Goal: Transaction & Acquisition: Book appointment/travel/reservation

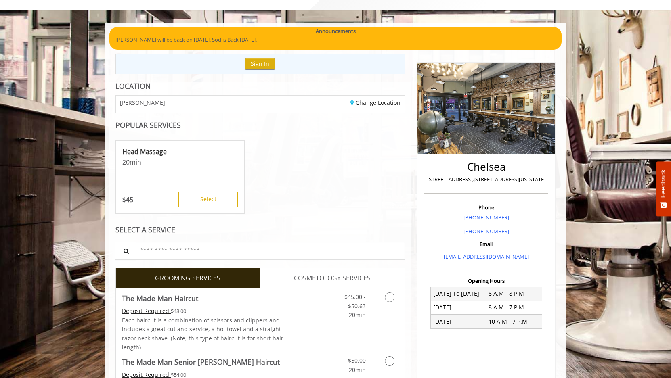
scroll to position [81, 0]
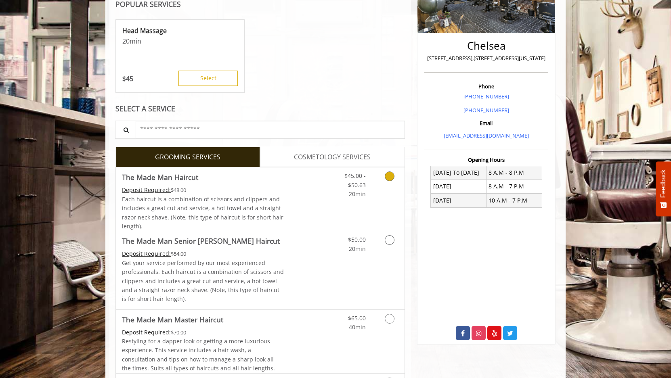
click at [352, 189] on link "$45.00 - $50.63 20min" at bounding box center [348, 182] width 33 height 31
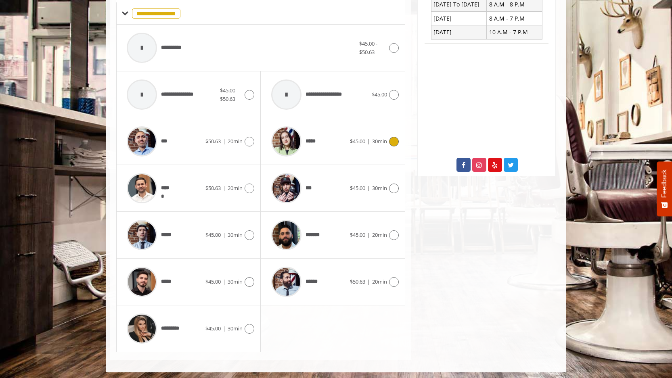
scroll to position [332, 0]
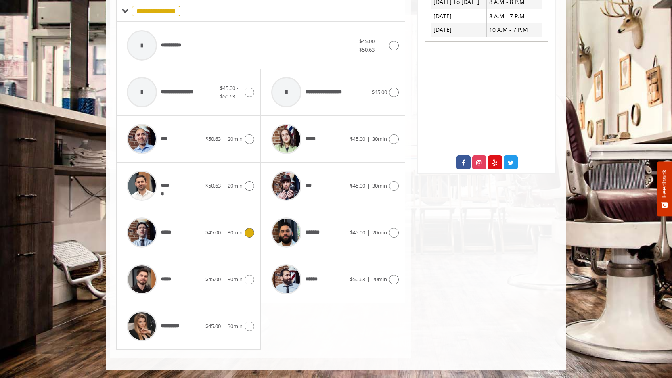
click at [243, 234] on div at bounding box center [249, 233] width 12 height 10
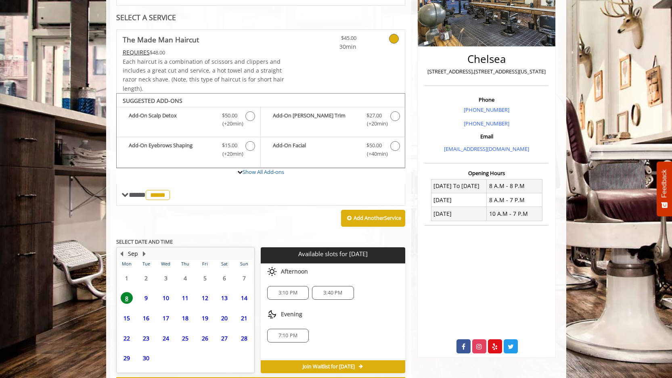
scroll to position [183, 0]
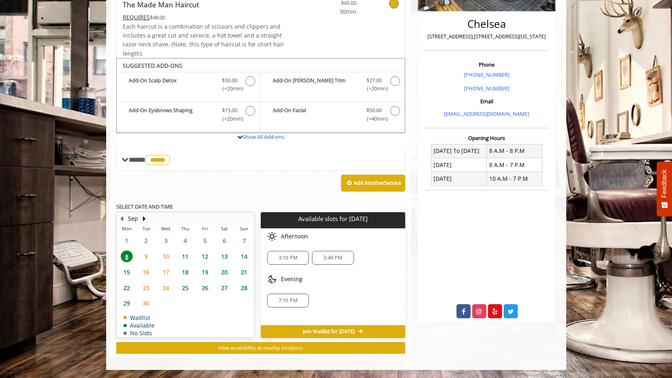
click at [163, 256] on span "10" at bounding box center [166, 257] width 12 height 12
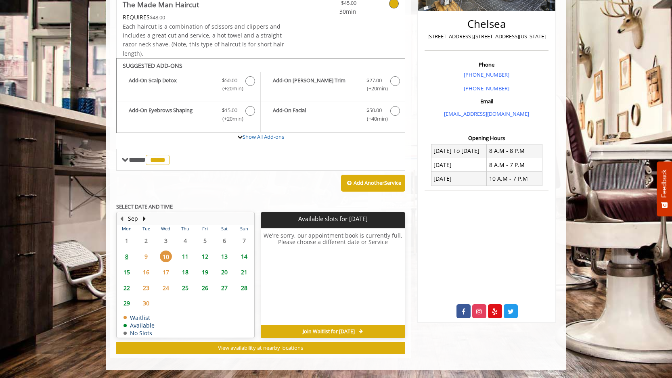
click at [148, 256] on span "9" at bounding box center [146, 257] width 12 height 12
click at [125, 257] on span "8" at bounding box center [127, 257] width 12 height 12
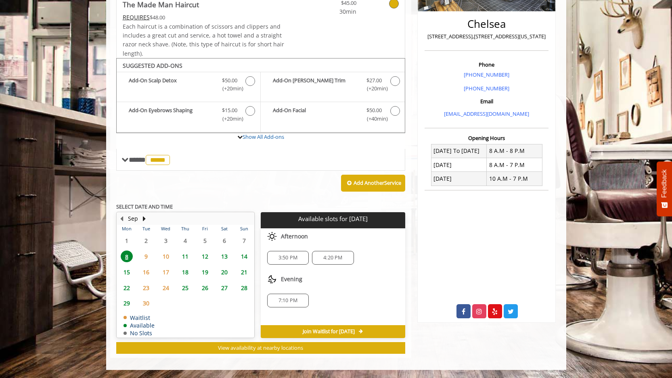
click at [184, 254] on span "11" at bounding box center [185, 257] width 12 height 12
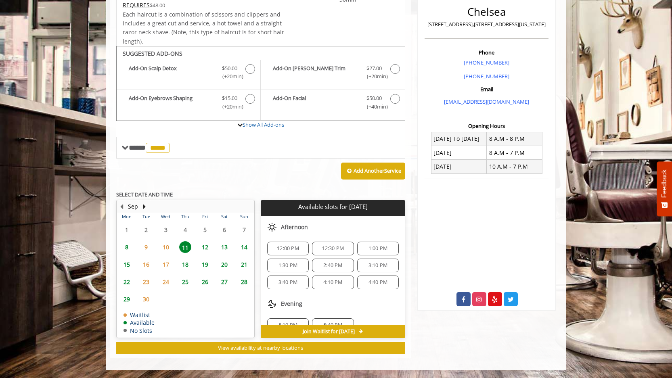
scroll to position [87, 0]
click at [128, 247] on span "8" at bounding box center [127, 247] width 12 height 12
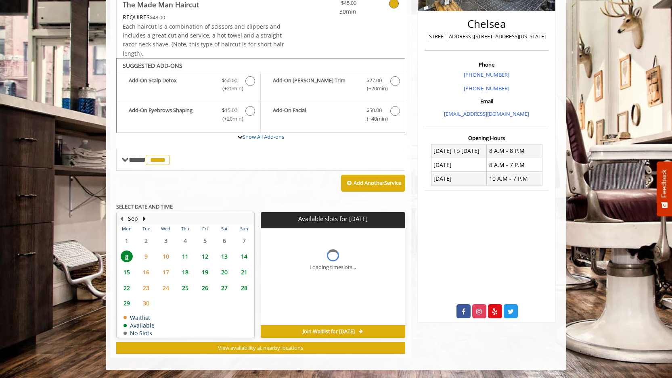
scroll to position [183, 0]
click at [292, 301] on span "7:10 PM" at bounding box center [287, 300] width 19 height 6
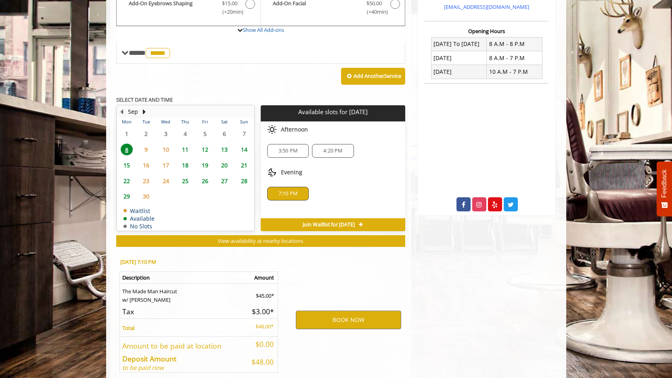
scroll to position [329, 0]
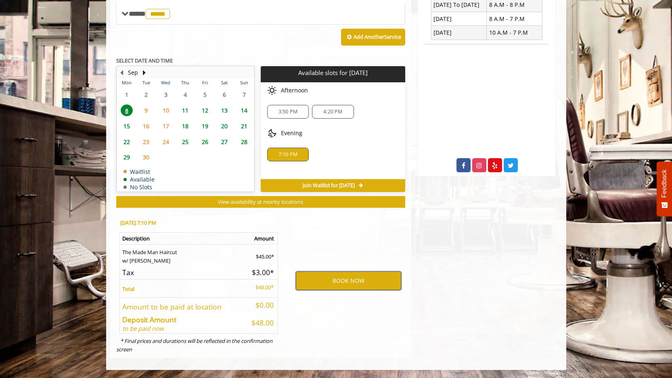
click at [346, 284] on button "BOOK NOW" at bounding box center [348, 281] width 105 height 19
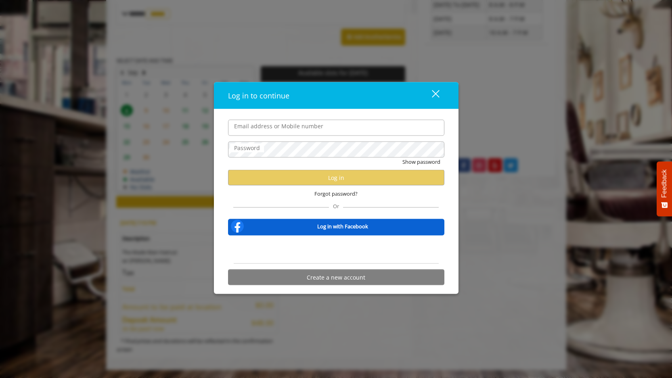
click at [318, 127] on input "Email address or Mobile number" at bounding box center [336, 127] width 216 height 16
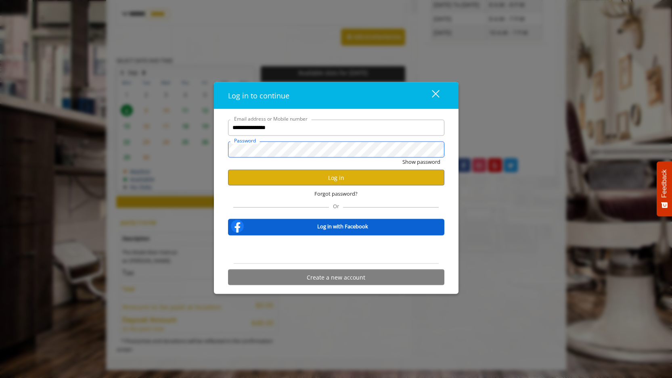
click at [402, 157] on button "Show password" at bounding box center [421, 161] width 38 height 8
click at [312, 176] on button "Log in" at bounding box center [336, 178] width 216 height 16
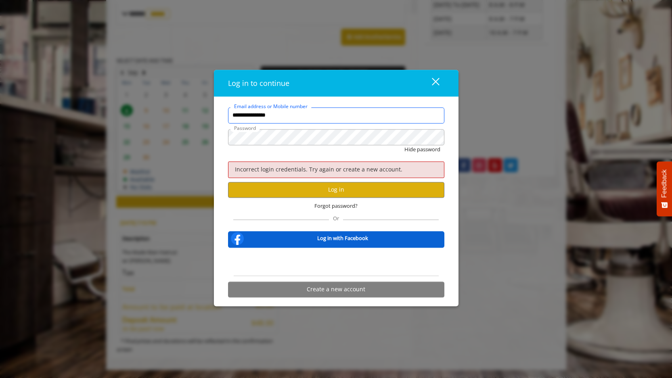
click at [275, 120] on input "**********" at bounding box center [336, 115] width 216 height 16
click at [275, 119] on input "**********" at bounding box center [336, 115] width 216 height 16
click at [291, 187] on button "Log in" at bounding box center [336, 190] width 216 height 16
click at [404, 145] on button "Hide password" at bounding box center [422, 149] width 36 height 8
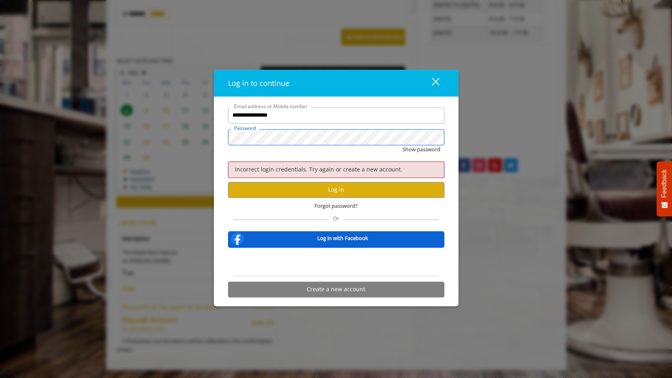
click at [402, 145] on button "Show password" at bounding box center [421, 149] width 38 height 8
click at [293, 116] on input "**********" at bounding box center [336, 115] width 216 height 16
type input "**********"
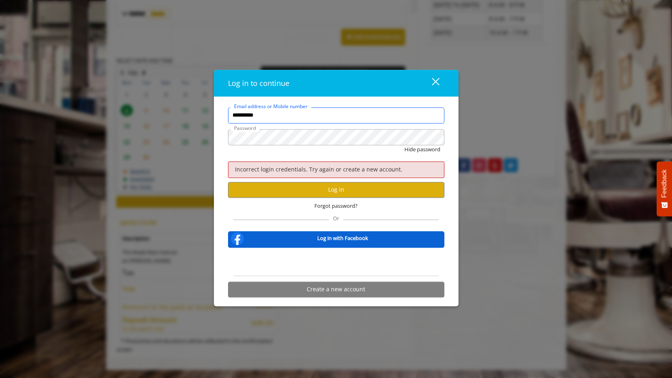
click at [404, 145] on button "Hide password" at bounding box center [422, 149] width 36 height 8
click at [310, 185] on button "Log in" at bounding box center [336, 190] width 216 height 16
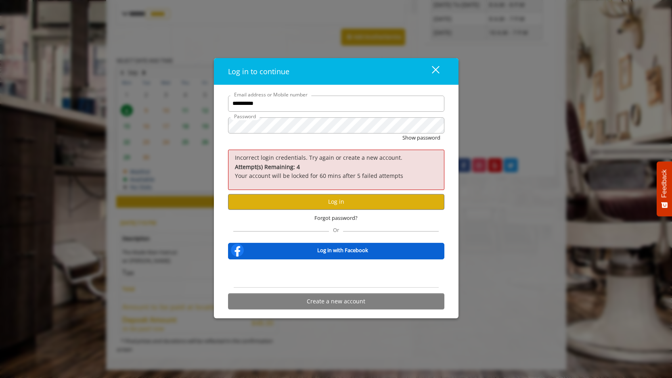
click at [440, 70] on button "close" at bounding box center [430, 71] width 27 height 17
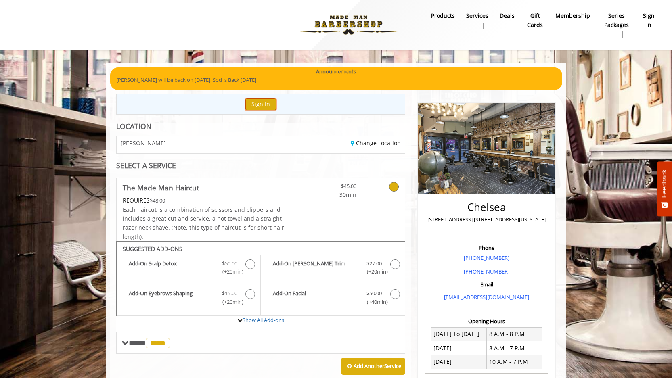
click at [263, 102] on button "Sign In" at bounding box center [260, 104] width 31 height 12
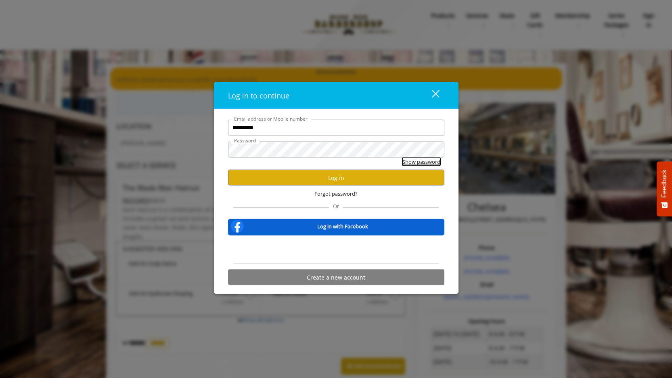
click at [410, 161] on button "Show password" at bounding box center [421, 161] width 38 height 8
click at [286, 176] on button "Log in" at bounding box center [336, 178] width 216 height 16
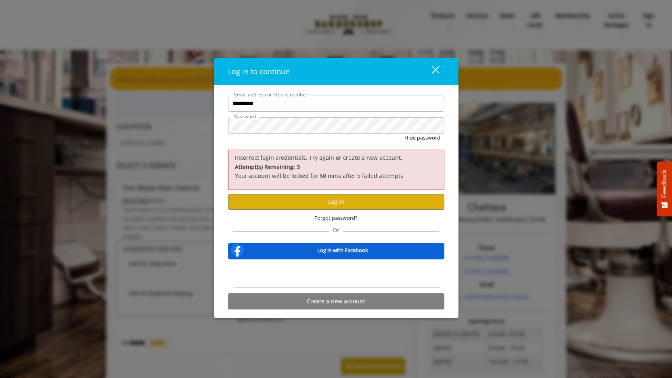
click at [431, 66] on div "close" at bounding box center [430, 71] width 16 height 12
